Goal: Task Accomplishment & Management: Use online tool/utility

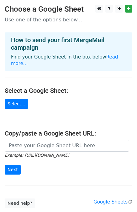
scroll to position [31, 0]
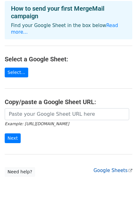
click at [120, 167] on link "Google Sheets" at bounding box center [113, 170] width 39 height 6
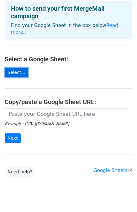
click at [15, 68] on link "Select..." at bounding box center [17, 73] width 24 height 10
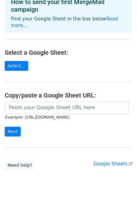
scroll to position [39, 0]
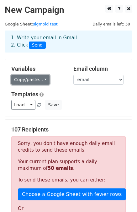
click at [42, 78] on link "Copy/paste..." at bounding box center [30, 80] width 38 height 10
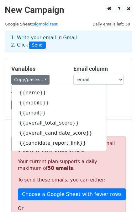
click at [57, 66] on h5 "Variables" at bounding box center [37, 68] width 53 height 7
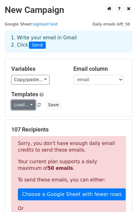
click at [31, 106] on link "Load..." at bounding box center [23, 105] width 24 height 10
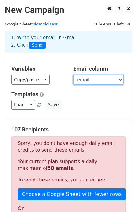
click at [102, 81] on select "name mobile email overall_total_score overall_candidate_score candidate_report_…" at bounding box center [99, 80] width 50 height 10
click at [74, 75] on select "name mobile email overall_total_score overall_candidate_score candidate_report_…" at bounding box center [99, 80] width 50 height 10
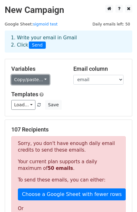
click at [43, 79] on link "Copy/paste..." at bounding box center [30, 80] width 38 height 10
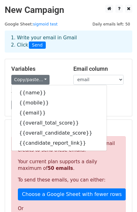
click at [107, 111] on div "Variables Copy/paste... {{name}} {{mobile}} {{email}} {{overall_total_score}} {…" at bounding box center [68, 87] width 127 height 57
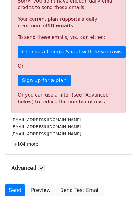
scroll to position [179, 0]
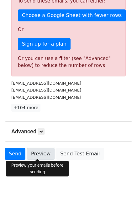
click at [40, 154] on link "Preview" at bounding box center [41, 154] width 28 height 12
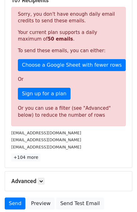
scroll to position [116, 0]
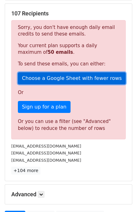
click at [69, 79] on link "Choose a Google Sheet with fewer rows" at bounding box center [72, 78] width 108 height 12
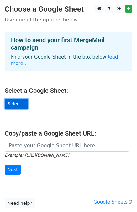
click at [20, 101] on link "Select..." at bounding box center [17, 104] width 24 height 10
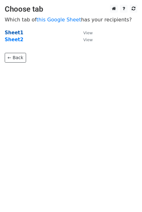
click at [19, 34] on strong "Sheet1" at bounding box center [14, 33] width 19 height 6
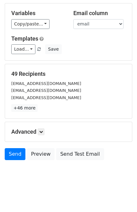
scroll to position [57, 0]
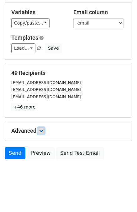
click at [41, 131] on icon at bounding box center [41, 131] width 4 height 4
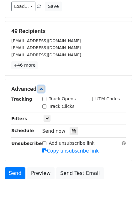
scroll to position [118, 0]
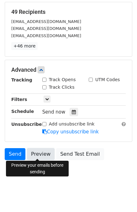
click at [44, 152] on link "Preview" at bounding box center [41, 154] width 28 height 12
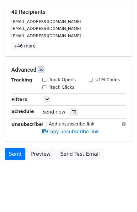
click at [83, 170] on body "New Campaign Daily emails left: 50 Google Sheet: sigmoid test 1. Write your ema…" at bounding box center [68, 37] width 137 height 301
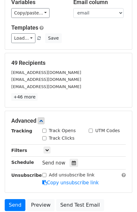
scroll to position [0, 0]
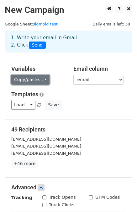
click at [42, 77] on link "Copy/paste..." at bounding box center [30, 80] width 38 height 10
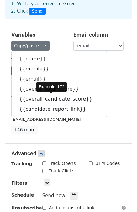
scroll to position [23, 0]
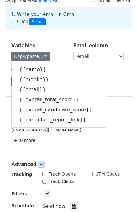
click at [112, 77] on div "Load... No templates saved Save" at bounding box center [69, 82] width 124 height 10
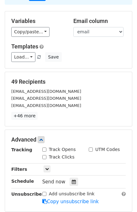
scroll to position [55, 0]
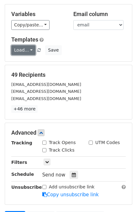
click at [30, 49] on link "Load..." at bounding box center [23, 50] width 24 height 10
click at [95, 50] on div "Load... No templates saved Save" at bounding box center [69, 50] width 124 height 10
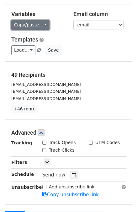
click at [34, 25] on link "Copy/paste..." at bounding box center [30, 25] width 38 height 10
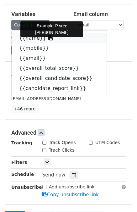
click at [48, 38] on icon at bounding box center [50, 37] width 5 height 5
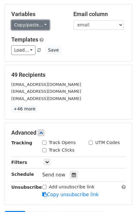
click at [40, 24] on link "Copy/paste..." at bounding box center [30, 25] width 38 height 10
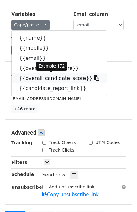
click at [94, 79] on icon at bounding box center [96, 77] width 5 height 5
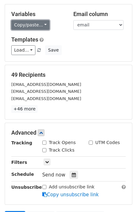
click at [43, 25] on link "Copy/paste..." at bounding box center [30, 25] width 38 height 10
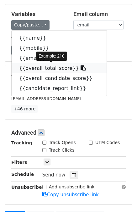
click at [81, 68] on icon at bounding box center [83, 67] width 5 height 5
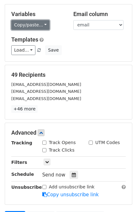
click at [40, 25] on link "Copy/paste..." at bounding box center [30, 25] width 38 height 10
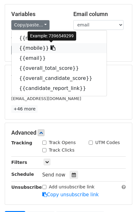
click at [51, 47] on icon at bounding box center [53, 47] width 5 height 5
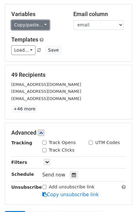
click at [41, 24] on link "Copy/paste..." at bounding box center [30, 25] width 38 height 10
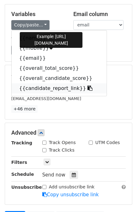
click at [88, 86] on icon at bounding box center [90, 87] width 5 height 5
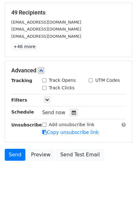
scroll to position [118, 0]
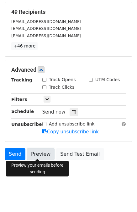
click at [43, 152] on link "Preview" at bounding box center [41, 154] width 28 height 12
click at [44, 153] on link "Preview" at bounding box center [41, 154] width 28 height 12
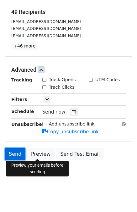
click at [15, 152] on link "Send" at bounding box center [15, 154] width 21 height 12
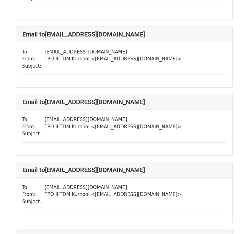
scroll to position [817, 0]
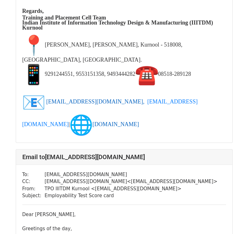
scroll to position [1445, 0]
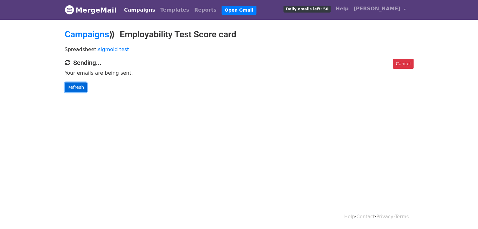
click at [76, 89] on link "Refresh" at bounding box center [76, 88] width 22 height 10
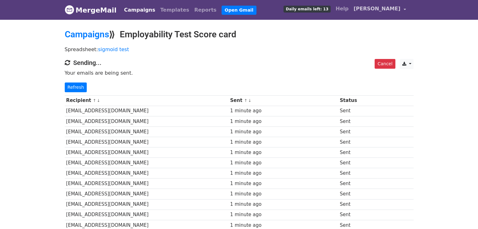
click at [403, 9] on link "[PERSON_NAME]" at bounding box center [379, 10] width 57 height 15
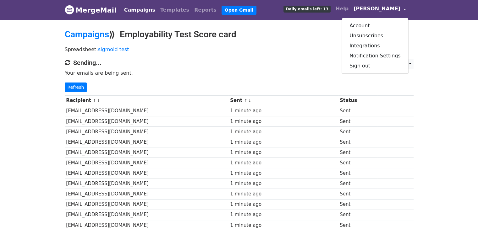
click at [99, 11] on link "MergeMail" at bounding box center [91, 9] width 52 height 13
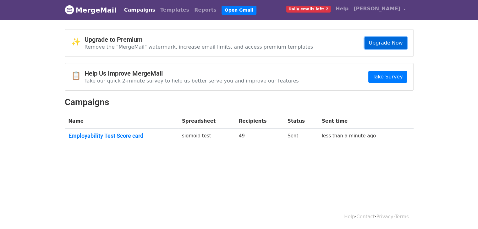
click at [385, 41] on link "Upgrade Now" at bounding box center [385, 43] width 42 height 12
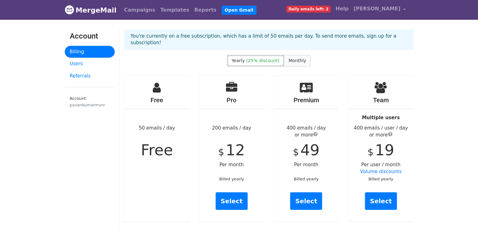
click at [294, 58] on span "Monthly" at bounding box center [297, 60] width 18 height 5
click at [266, 58] on span "(25% discount)" at bounding box center [262, 60] width 33 height 5
click at [297, 58] on span "Monthly" at bounding box center [297, 60] width 18 height 5
click at [141, 9] on link "Campaigns" at bounding box center [140, 10] width 36 height 13
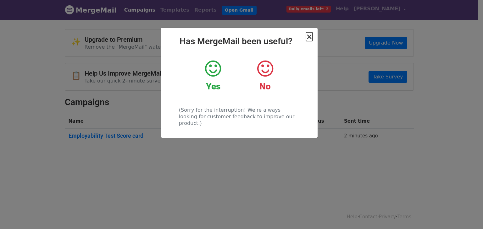
click at [309, 37] on span "×" at bounding box center [309, 36] width 6 height 9
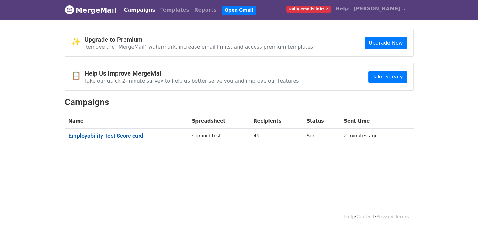
click at [134, 136] on link "Employability Test Score card" at bounding box center [126, 136] width 116 height 7
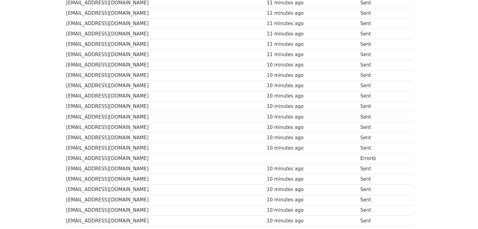
scroll to position [155, 0]
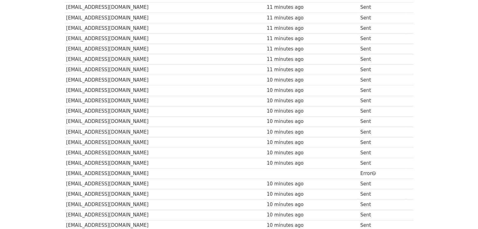
click at [137, 162] on td "[EMAIL_ADDRESS][DOMAIN_NAME]" at bounding box center [165, 163] width 200 height 10
click at [375, 171] on span at bounding box center [374, 173] width 4 height 5
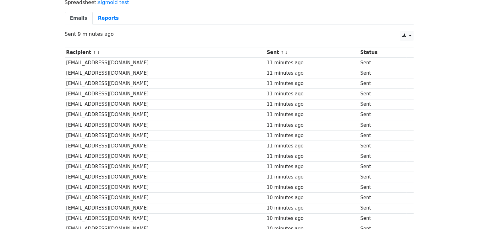
scroll to position [0, 0]
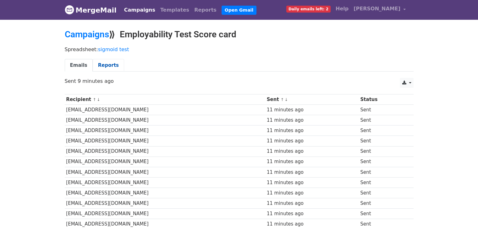
click at [107, 64] on link "Reports" at bounding box center [108, 65] width 31 height 13
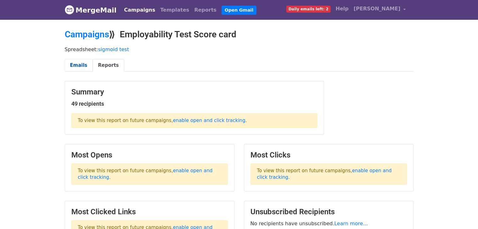
click at [82, 64] on link "Emails" at bounding box center [79, 65] width 28 height 13
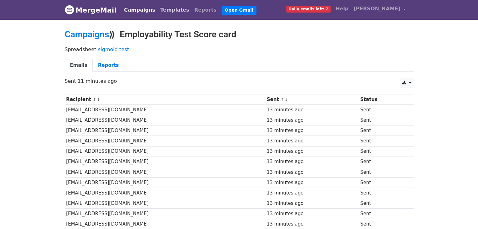
click at [161, 11] on link "Templates" at bounding box center [175, 10] width 34 height 13
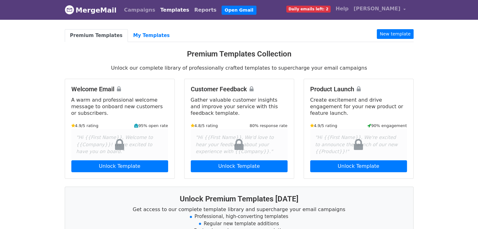
click at [192, 12] on link "Reports" at bounding box center [205, 10] width 27 height 13
